Goal: Information Seeking & Learning: Learn about a topic

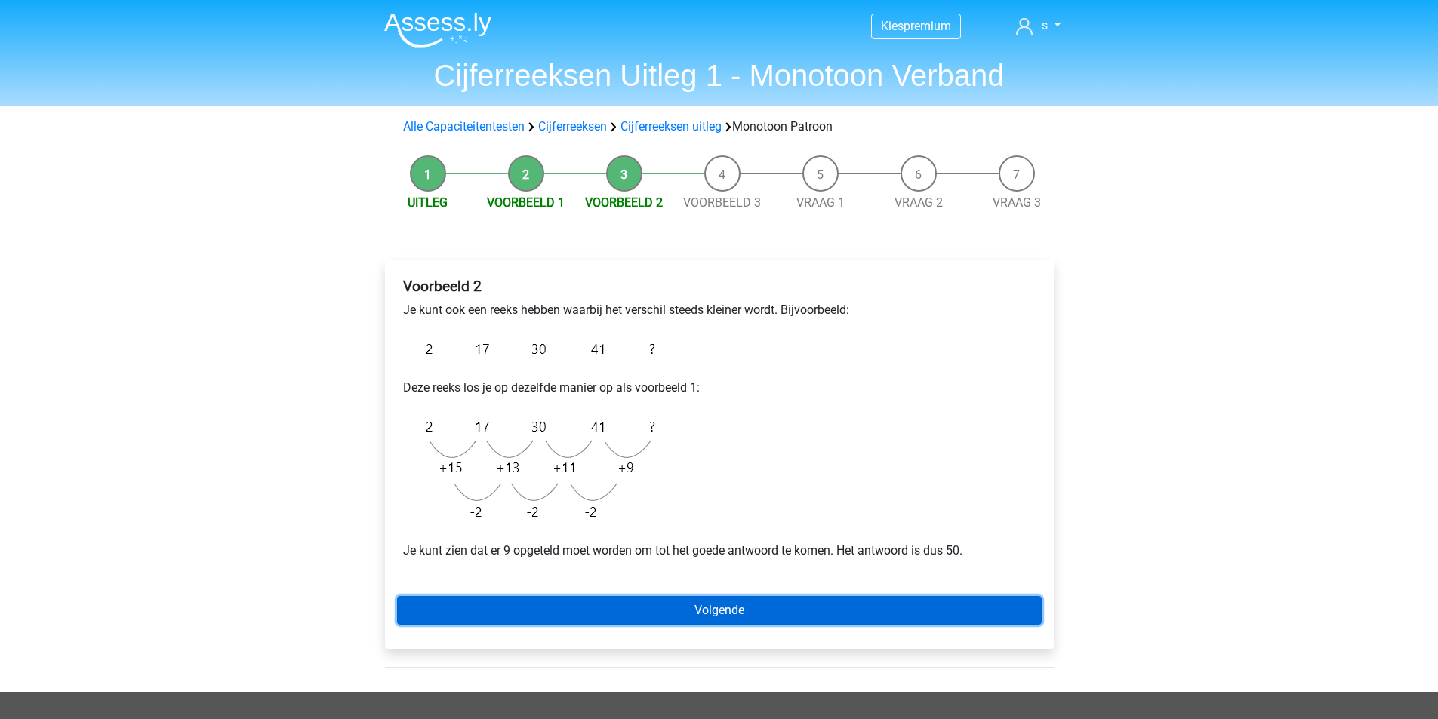
click at [729, 621] on link "Volgende" at bounding box center [719, 610] width 645 height 29
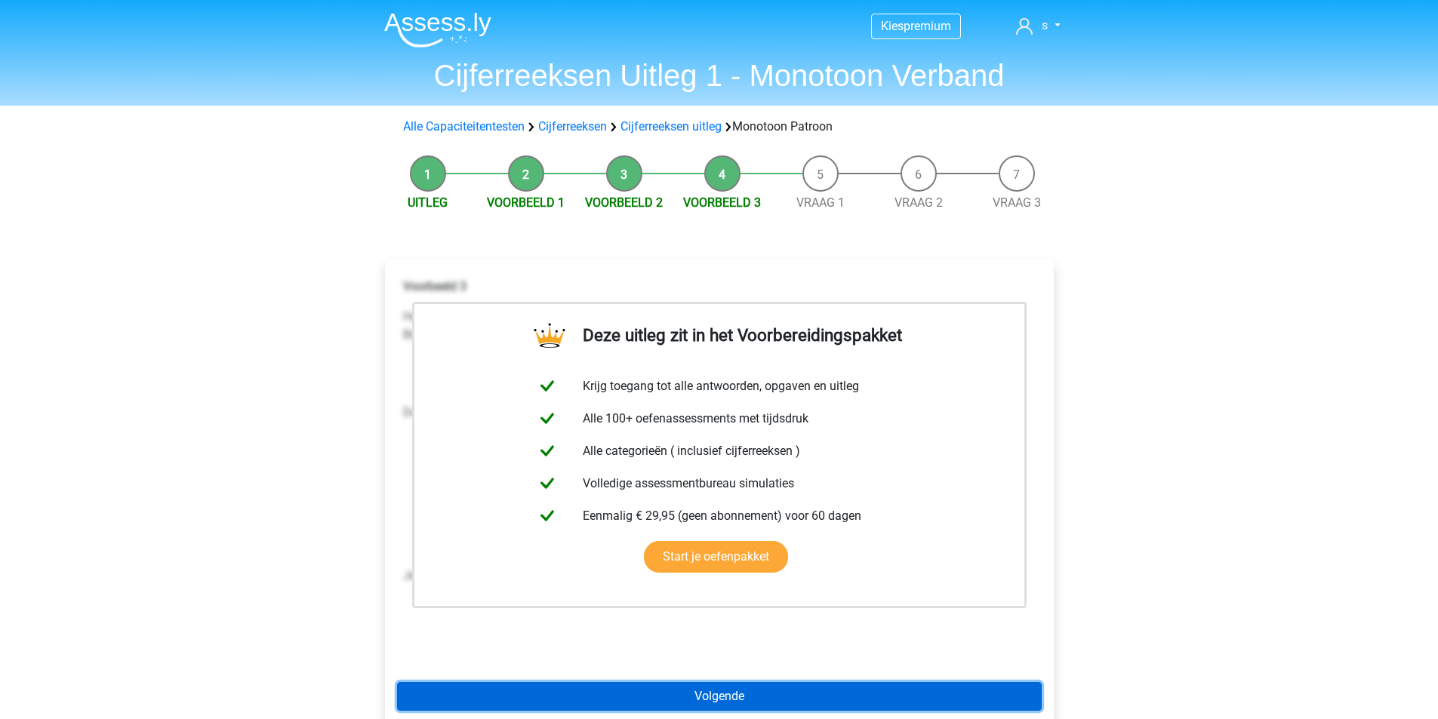
click at [655, 703] on link "Volgende" at bounding box center [719, 696] width 645 height 29
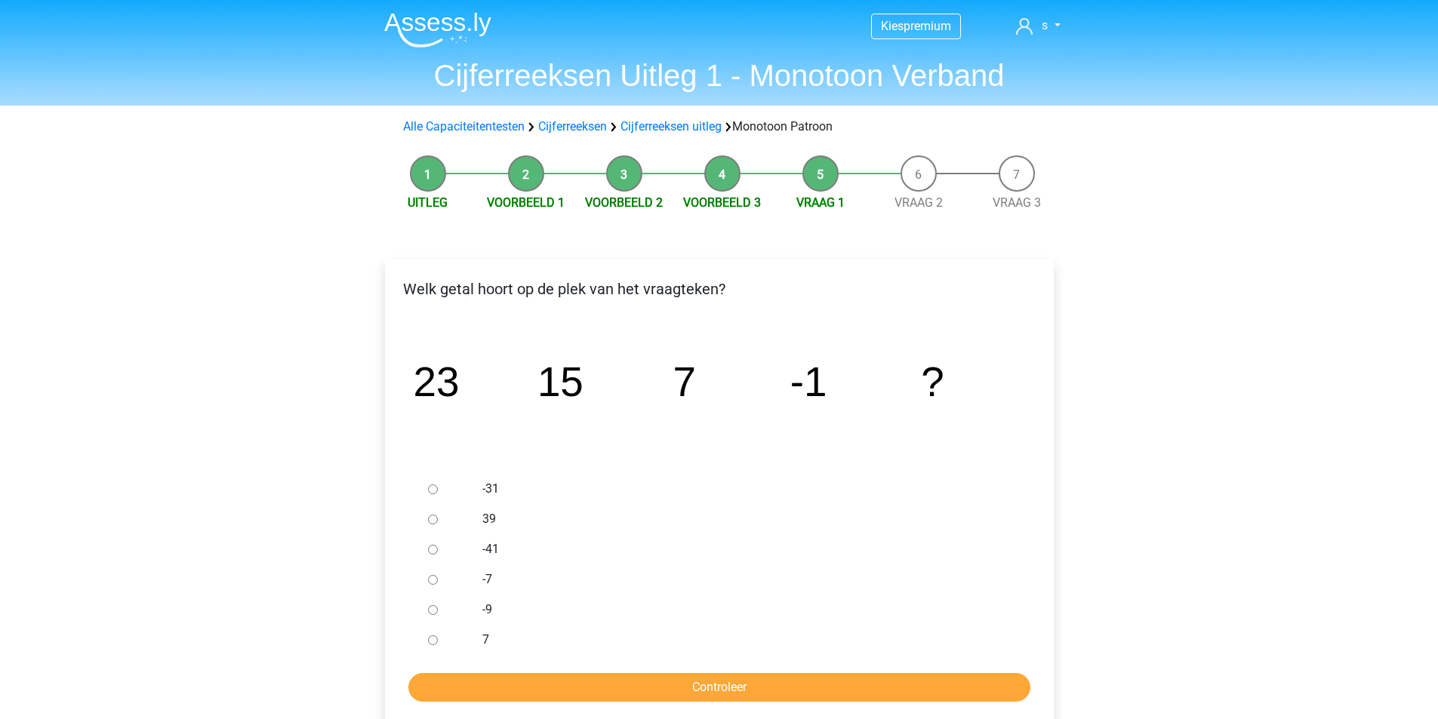
scroll to position [75, 0]
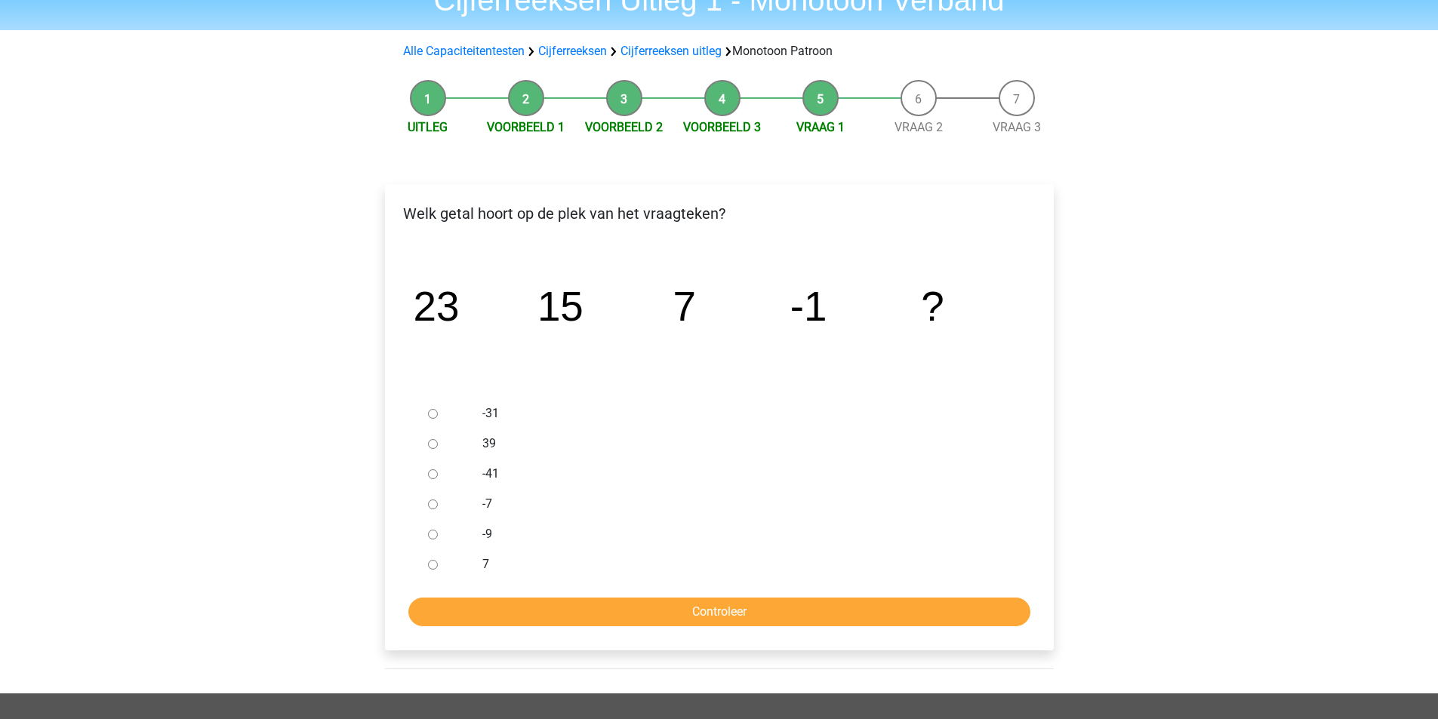
click at [433, 538] on input "-9" at bounding box center [433, 535] width 10 height 10
radio input "true"
click at [575, 619] on input "Controleer" at bounding box center [719, 612] width 622 height 29
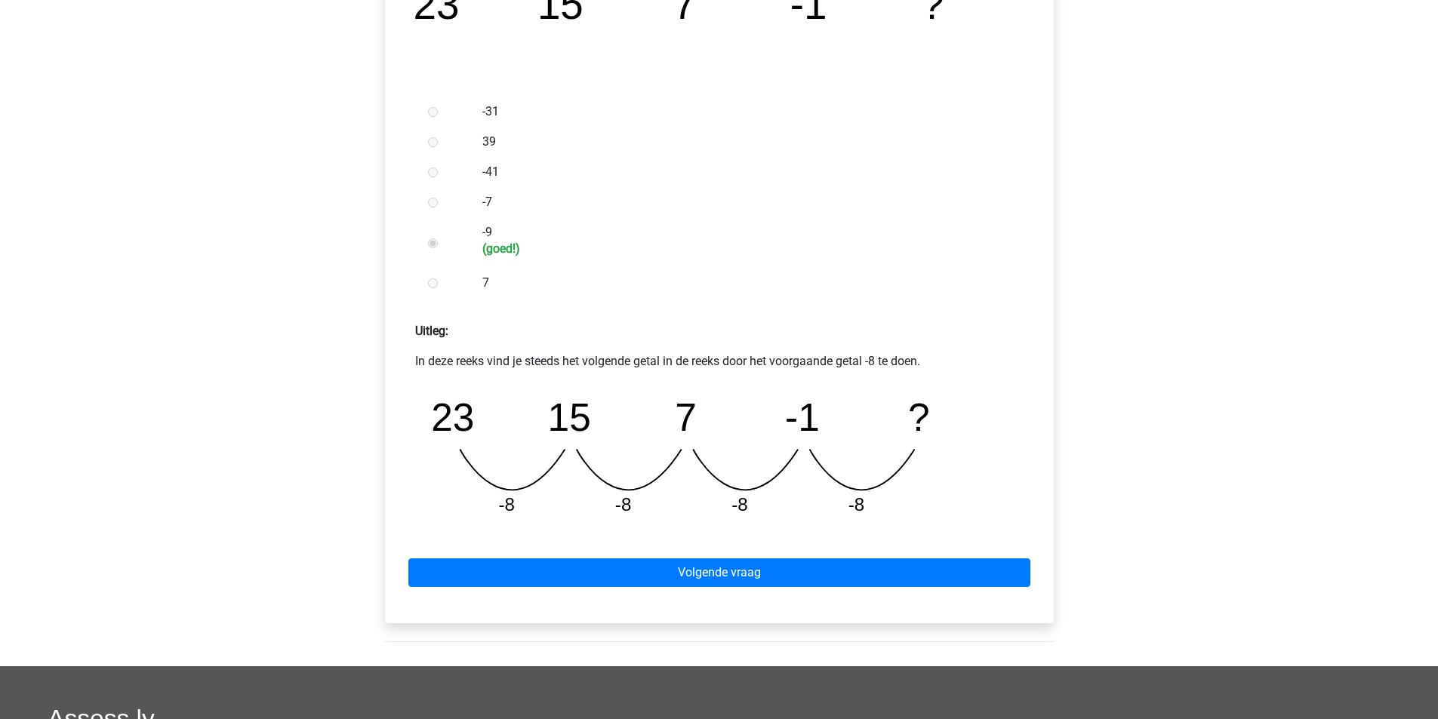
scroll to position [453, 0]
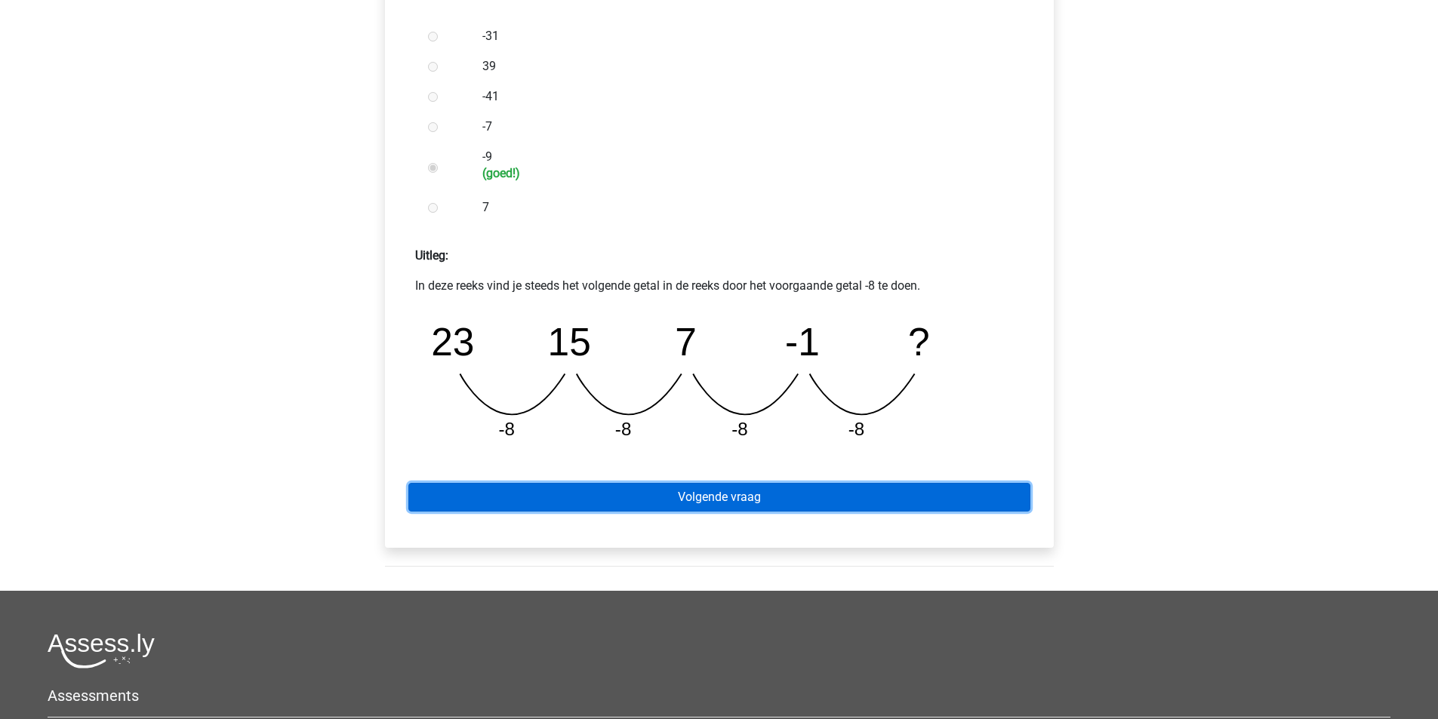
click at [638, 499] on link "Volgende vraag" at bounding box center [719, 497] width 622 height 29
